Goal: Task Accomplishment & Management: Use online tool/utility

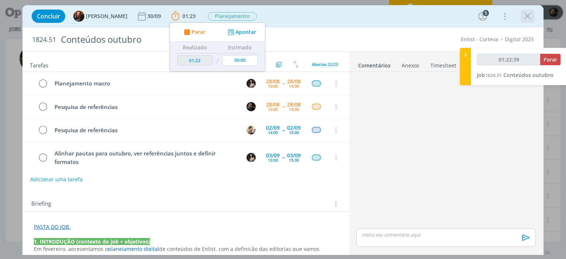
click at [525, 17] on icon "dialog" at bounding box center [527, 16] width 11 height 11
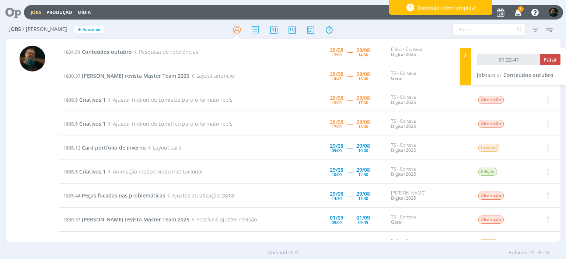
click at [487, 9] on div "Conexão interrompida!" at bounding box center [440, 7] width 103 height 15
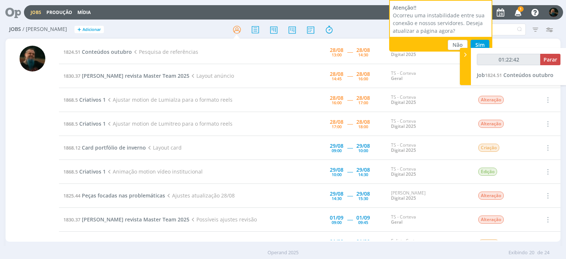
type input "01:22:43"
click at [480, 43] on button "Sim" at bounding box center [480, 45] width 19 height 10
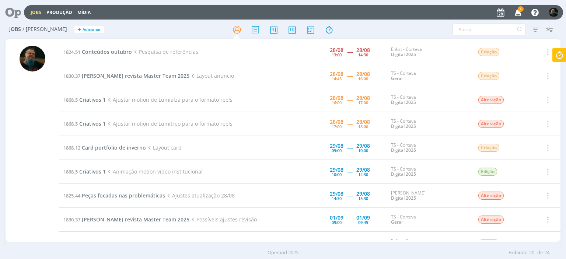
click at [522, 8] on span "1" at bounding box center [521, 9] width 6 height 6
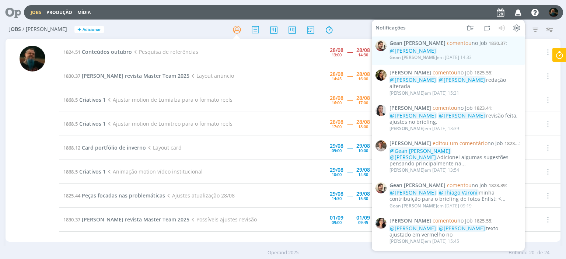
click at [522, 8] on icon "button" at bounding box center [518, 12] width 13 height 13
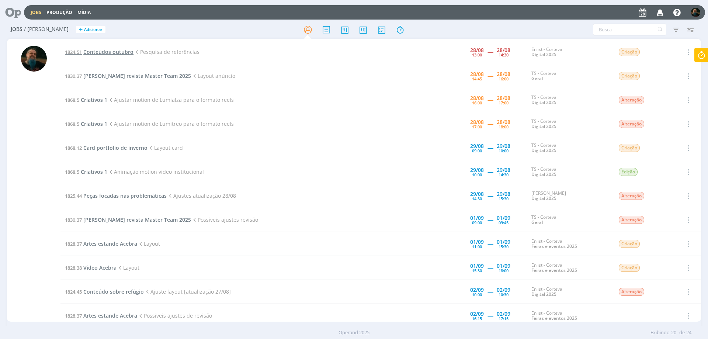
click at [115, 53] on span "Conteúdos outubro" at bounding box center [108, 51] width 50 height 7
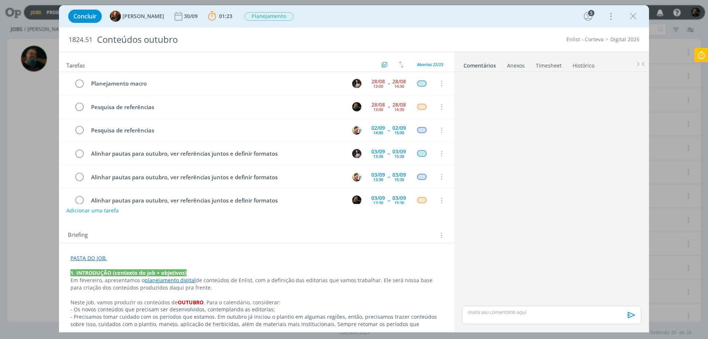
click at [566, 56] on icon at bounding box center [700, 55] width 13 height 14
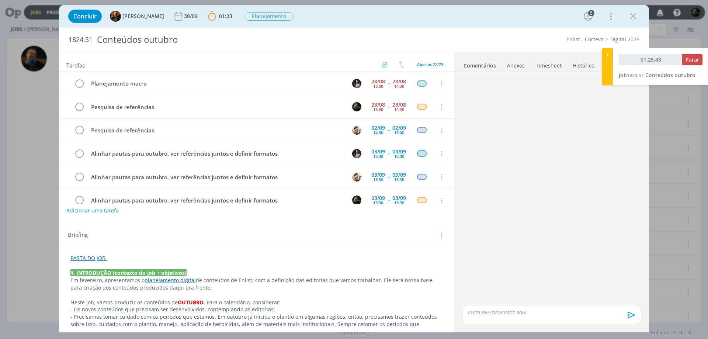
type input "01:25:44"
click at [566, 56] on button "Parar" at bounding box center [692, 59] width 20 height 11
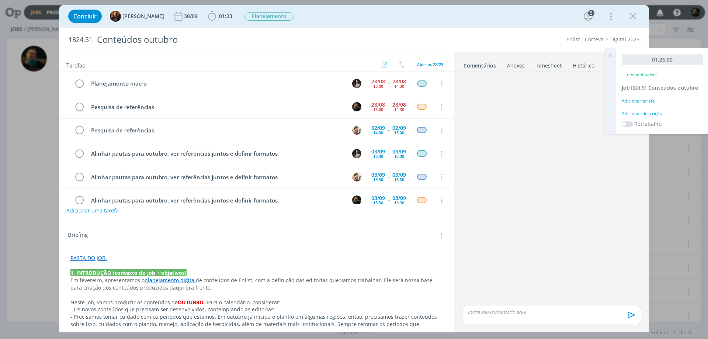
click at [566, 112] on div "Adicionar descrição" at bounding box center [661, 113] width 81 height 7
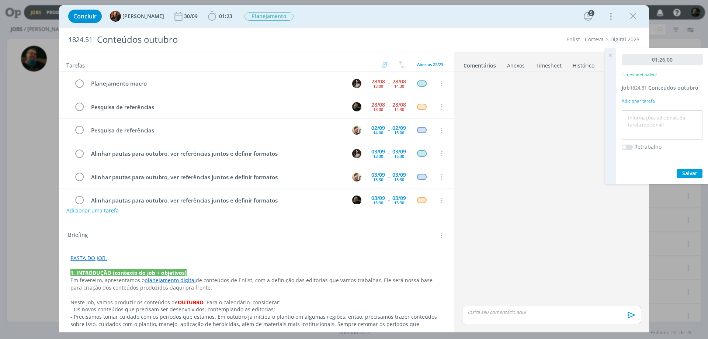
click at [566, 119] on textarea at bounding box center [661, 125] width 77 height 26
type textarea "referências"
click at [566, 171] on span "Salvar" at bounding box center [689, 173] width 15 height 7
click at [566, 54] on icon at bounding box center [609, 55] width 13 height 14
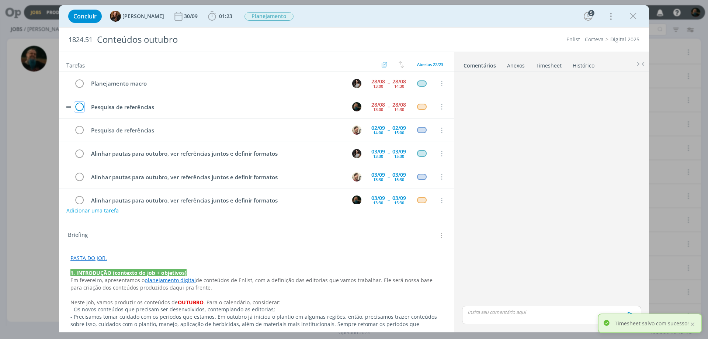
click at [80, 105] on icon "dialog" at bounding box center [79, 106] width 10 height 11
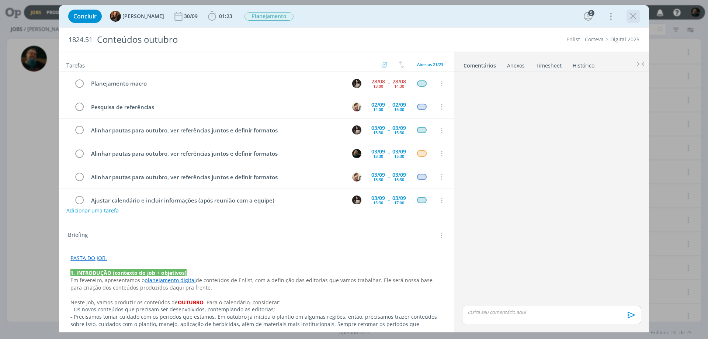
click at [566, 13] on icon "dialog" at bounding box center [632, 16] width 11 height 11
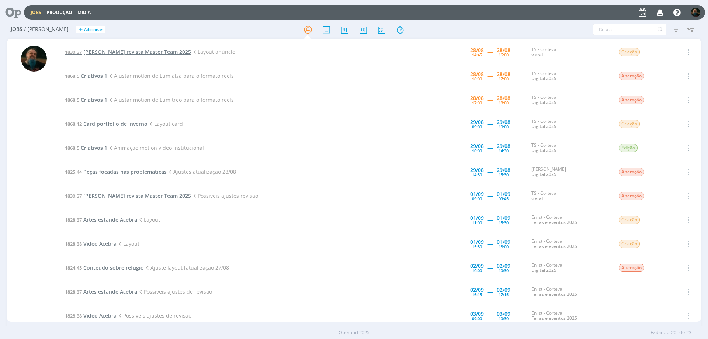
click at [180, 49] on span "[PERSON_NAME] revista Master Team 2025" at bounding box center [137, 51] width 108 height 7
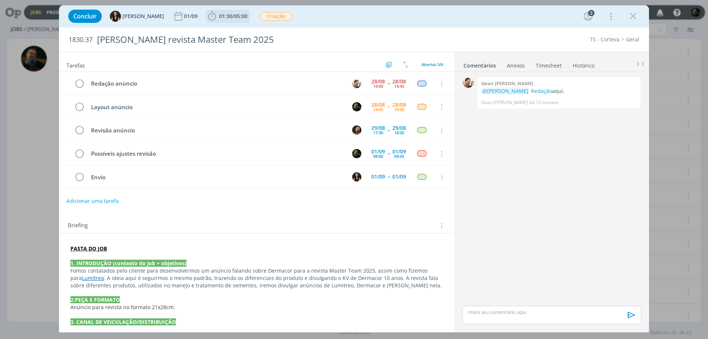
click at [234, 17] on span "05:00" at bounding box center [240, 16] width 13 height 7
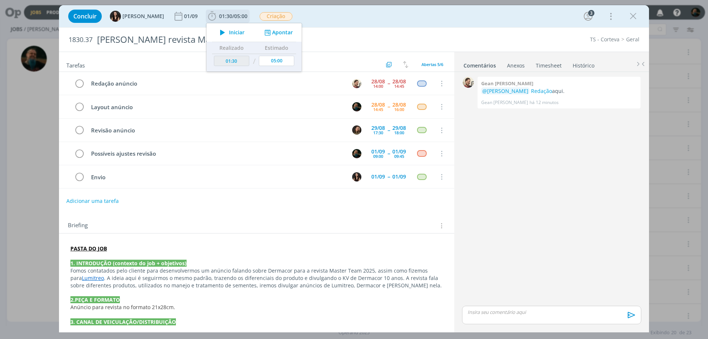
click at [230, 33] on span "Iniciar" at bounding box center [236, 32] width 15 height 5
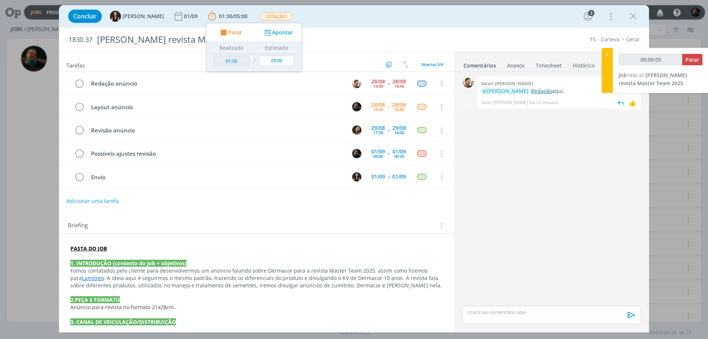
click at [531, 92] on link "Redação" at bounding box center [541, 90] width 21 height 7
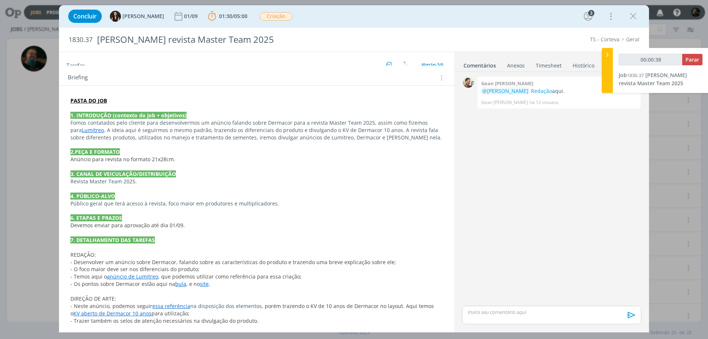
scroll to position [151, 0]
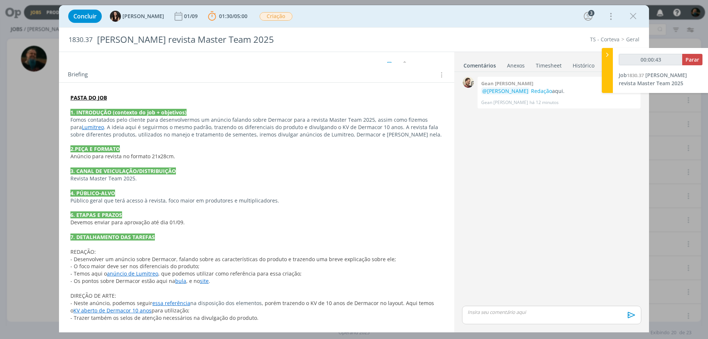
click at [109, 259] on link "KV aberto de Dermacor 10 anos" at bounding box center [112, 310] width 78 height 7
click at [255, 259] on link "[URL][DOMAIN_NAME]" at bounding box center [233, 289] width 56 height 10
type input "00:45:40"
